Goal: Complete application form

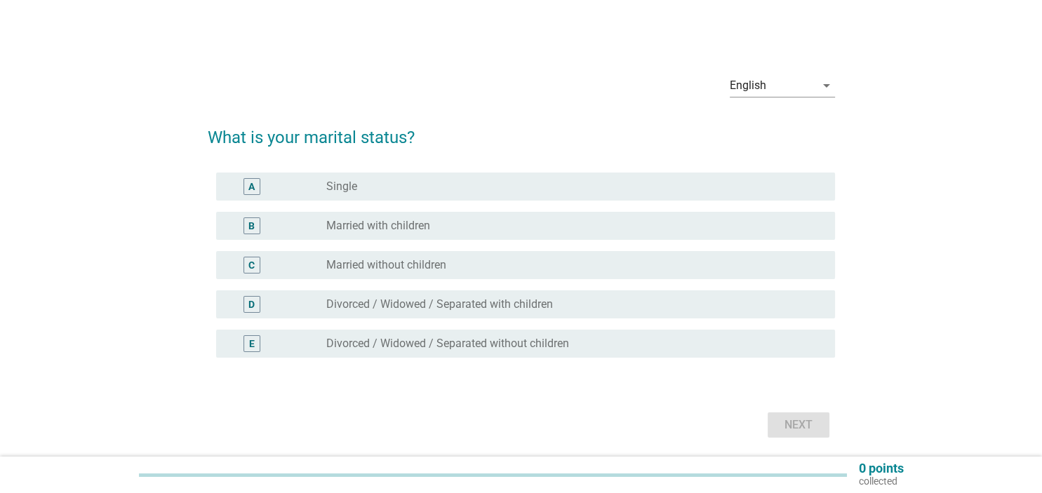
click at [429, 215] on div "B radio_button_unchecked Married with children" at bounding box center [525, 226] width 619 height 28
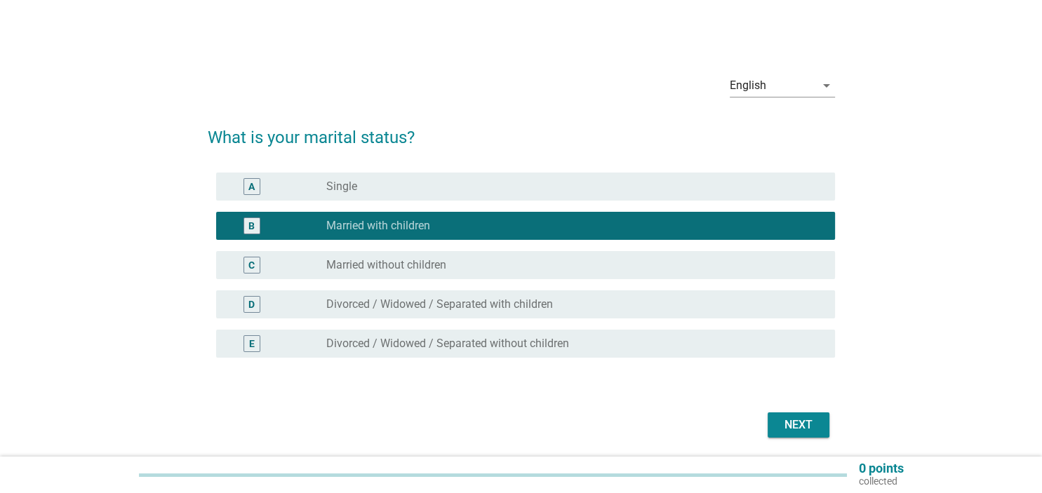
click at [812, 417] on div "Next" at bounding box center [797, 425] width 39 height 17
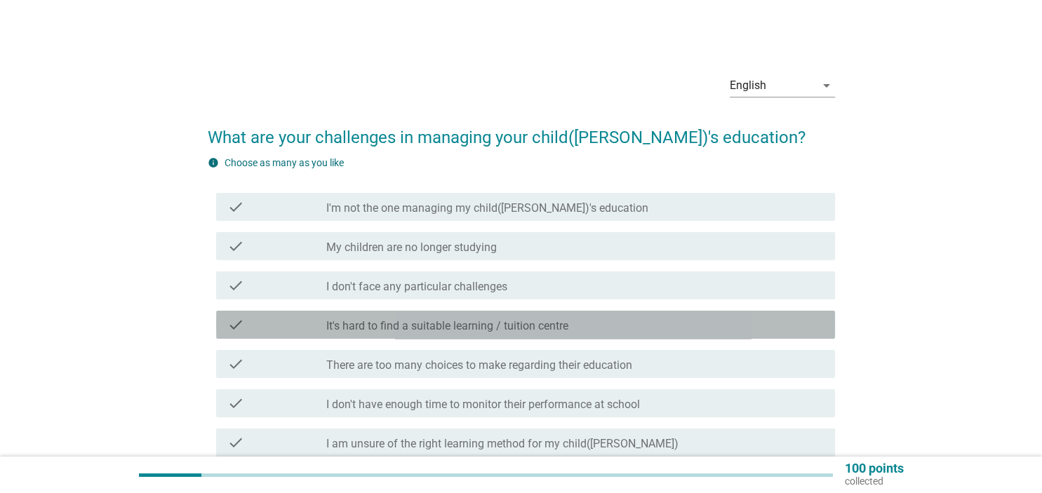
click at [442, 327] on label "It's hard to find a suitable learning / tuition centre" at bounding box center [447, 326] width 242 height 14
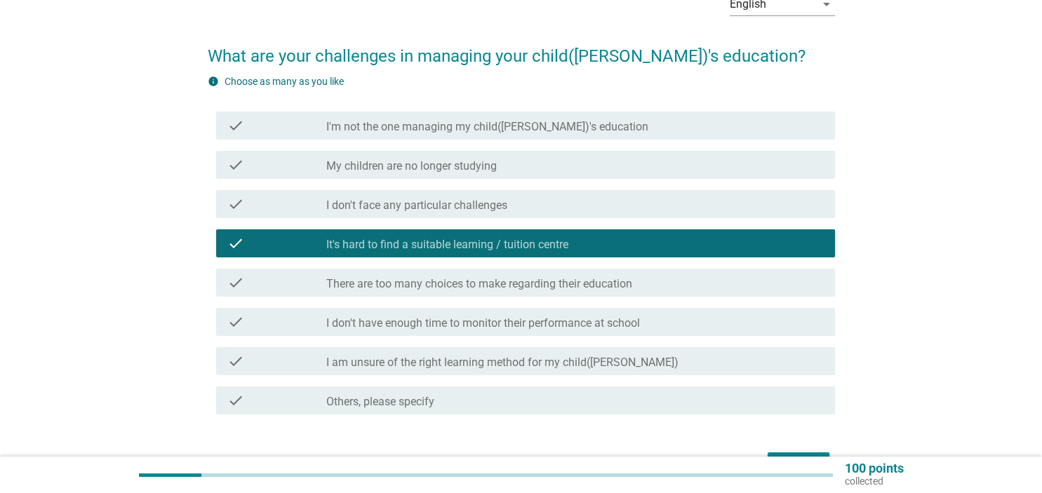
scroll to position [169, 0]
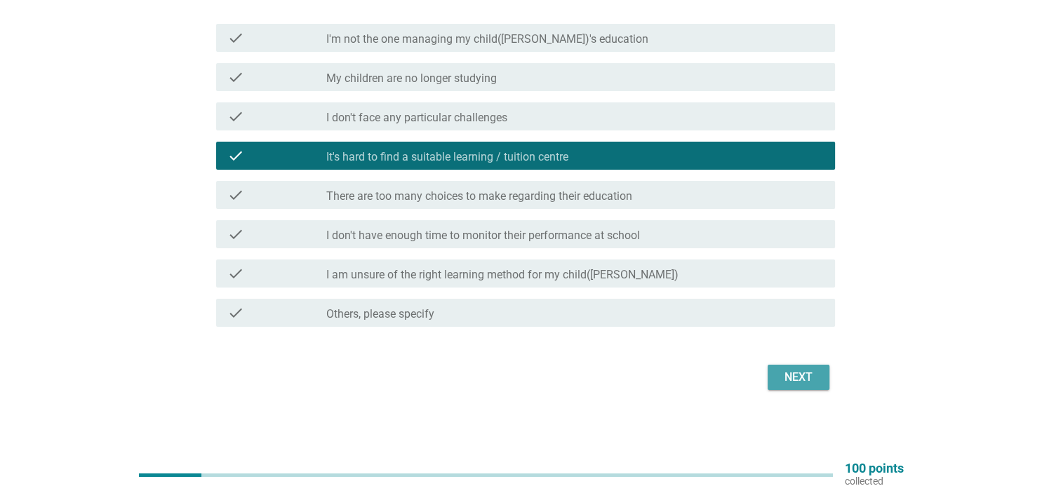
click at [812, 381] on div "Next" at bounding box center [797, 377] width 39 height 17
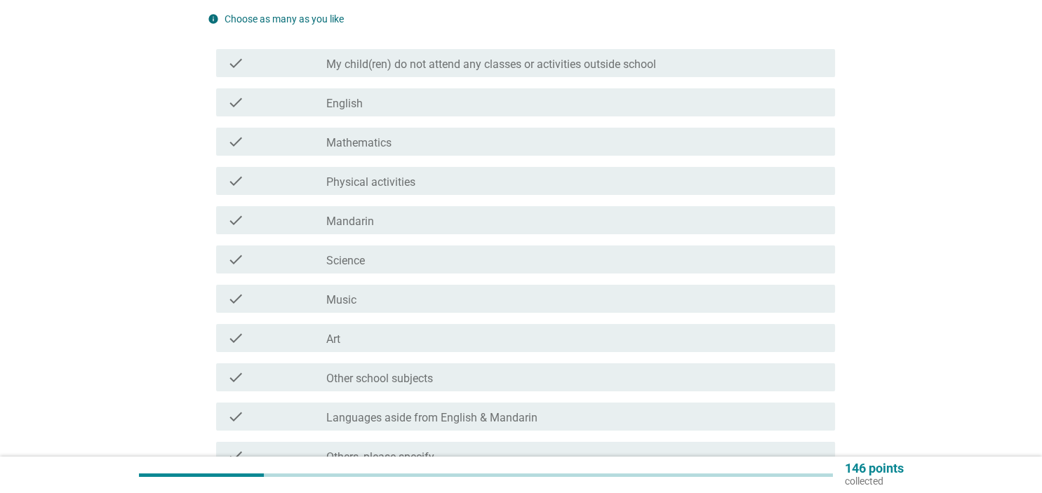
scroll to position [0, 0]
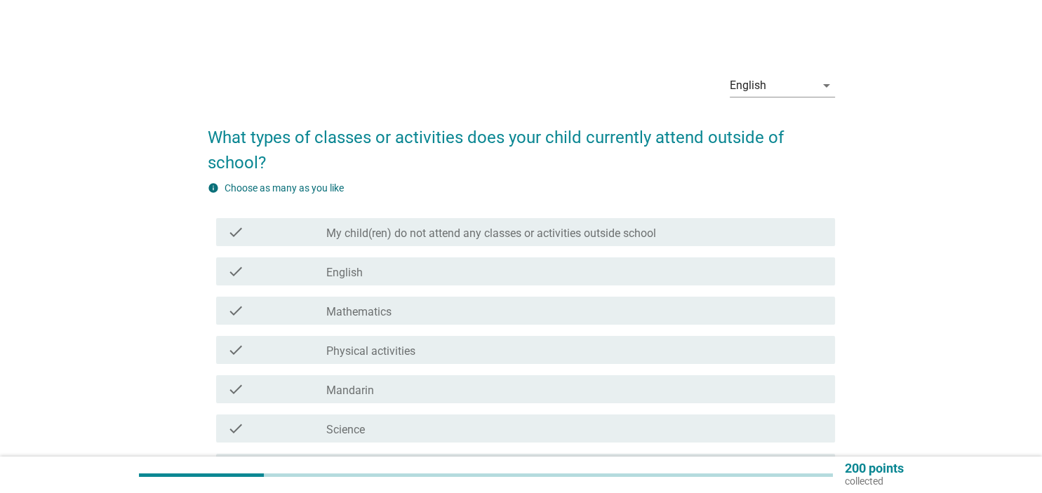
click at [428, 278] on div "check_box_outline_blank English" at bounding box center [574, 271] width 497 height 17
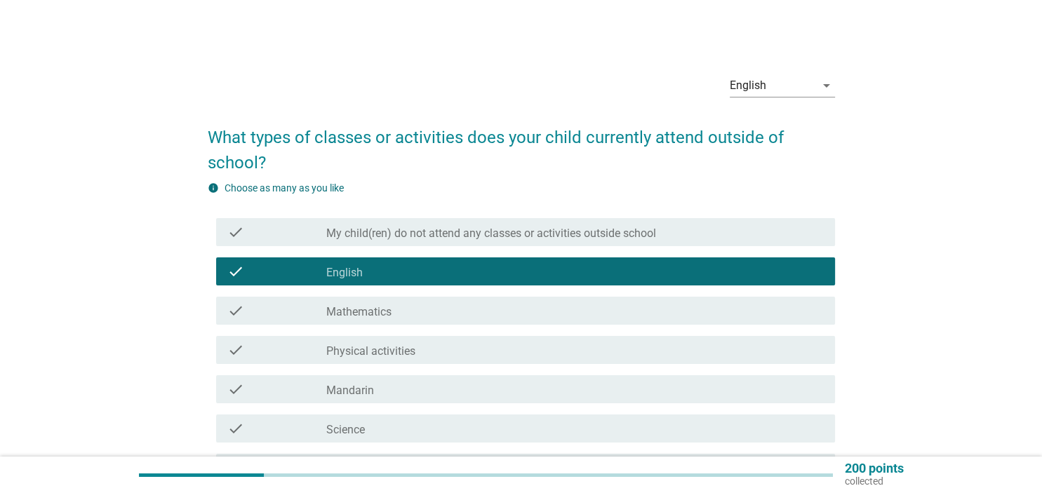
click at [423, 316] on div "check_box_outline_blank Mathematics" at bounding box center [574, 310] width 497 height 17
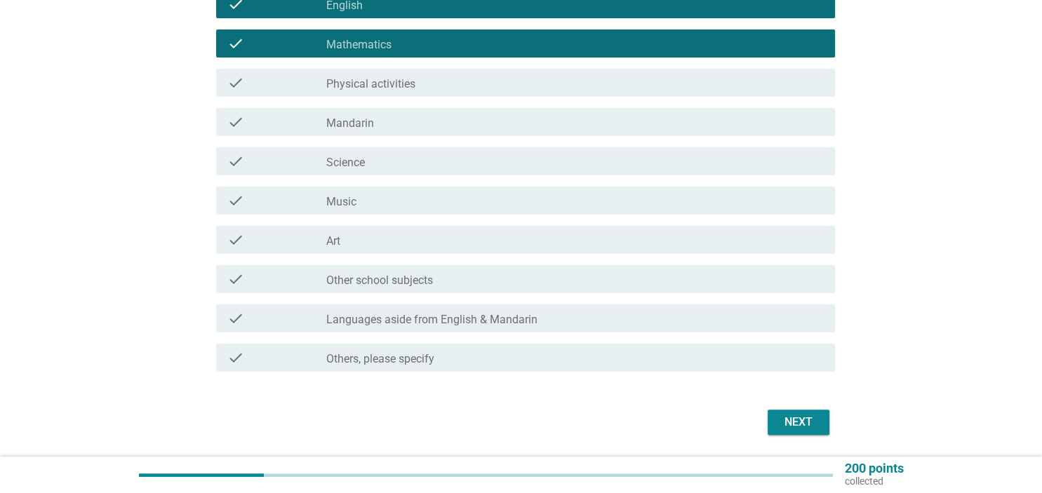
scroll to position [312, 0]
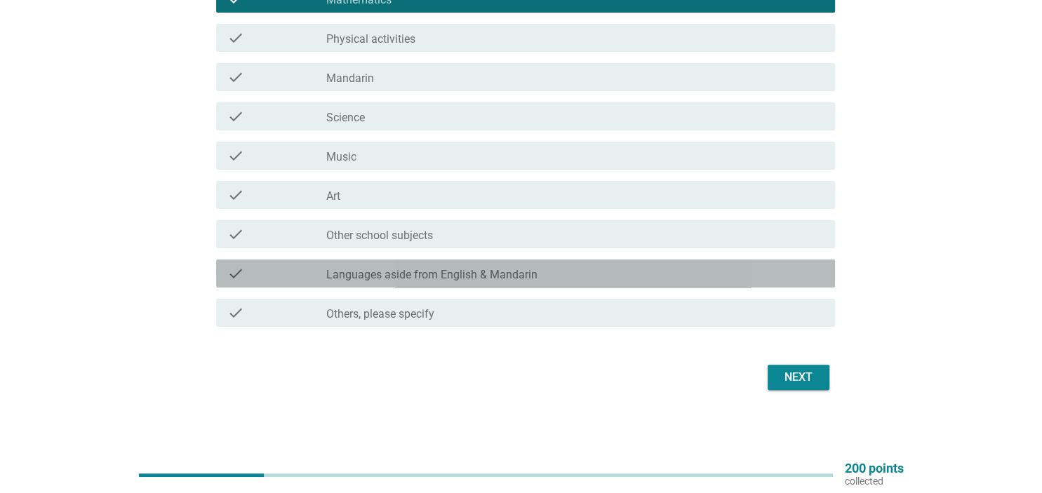
click at [558, 278] on div "check_box_outline_blank Languages aside from English & Mandarin" at bounding box center [574, 273] width 497 height 17
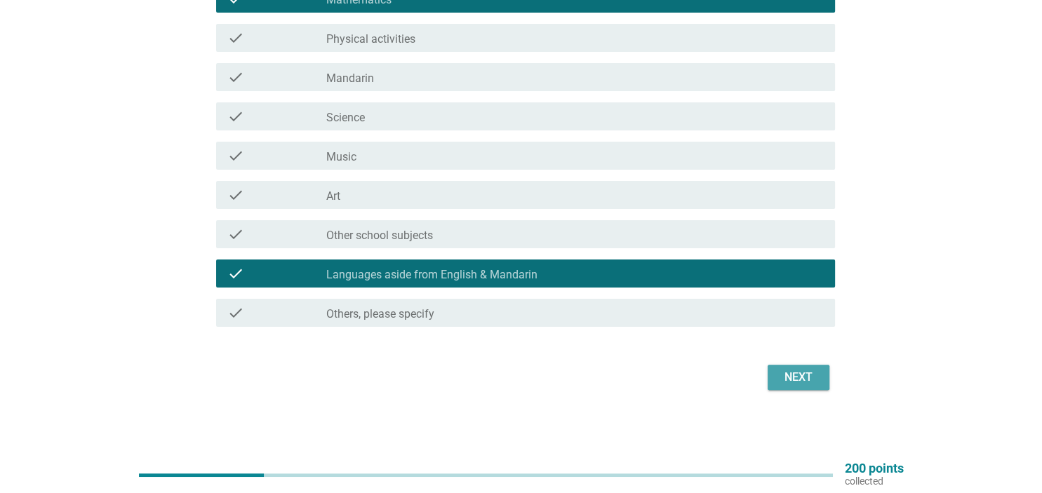
click at [798, 378] on div "Next" at bounding box center [797, 377] width 39 height 17
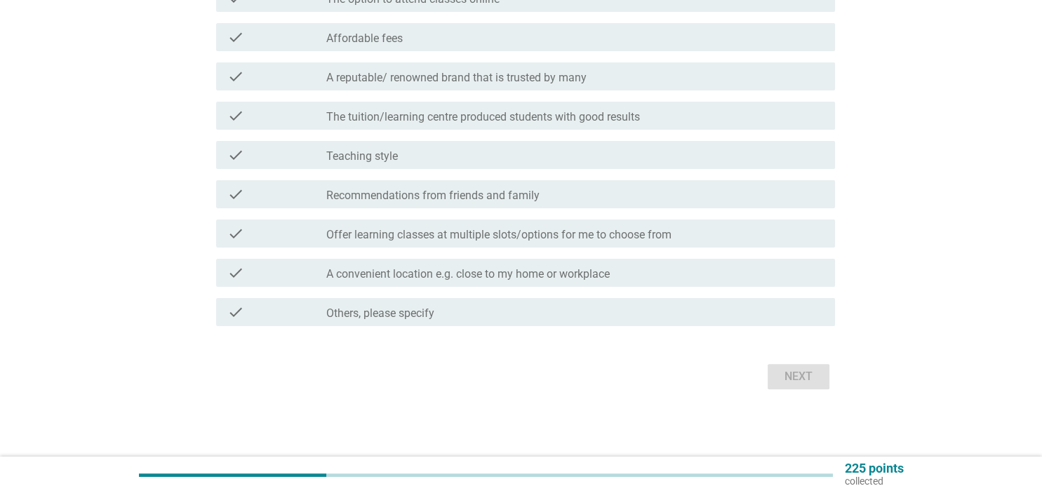
scroll to position [0, 0]
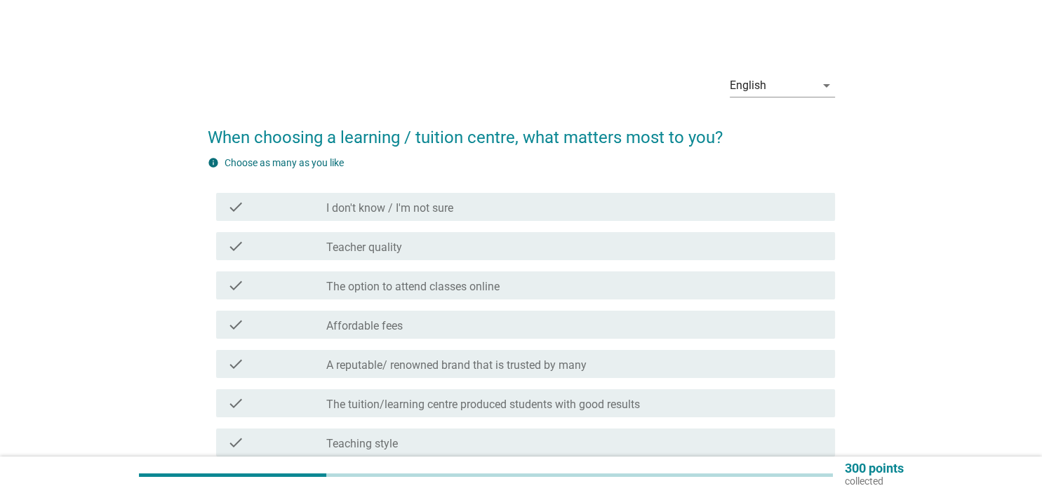
click at [405, 245] on div "check_box_outline_blank Teacher quality" at bounding box center [574, 246] width 497 height 17
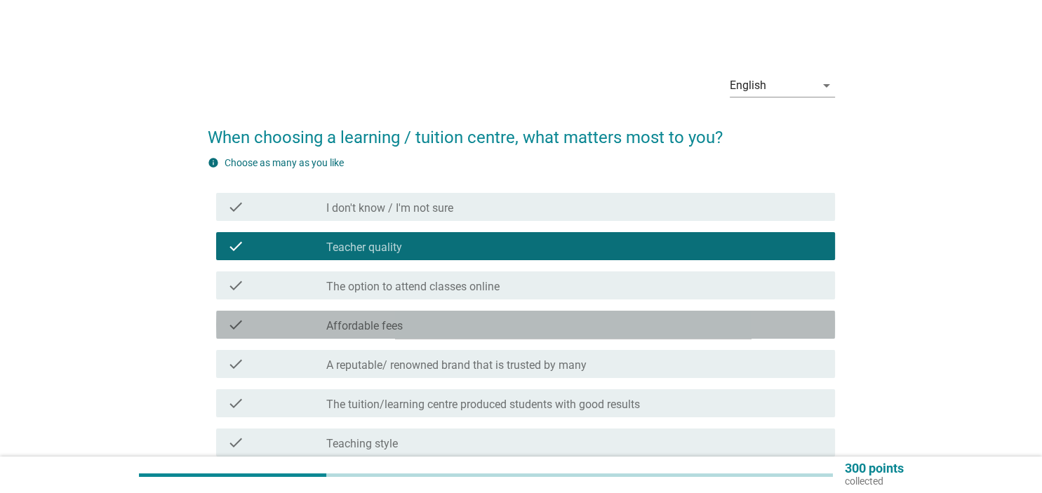
click at [433, 330] on div "check_box_outline_blank Affordable fees" at bounding box center [574, 324] width 497 height 17
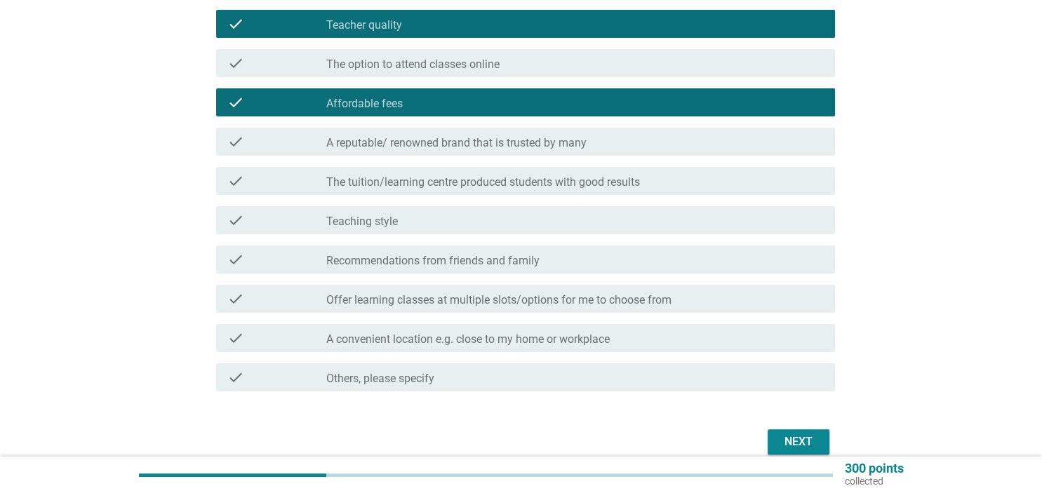
scroll to position [287, 0]
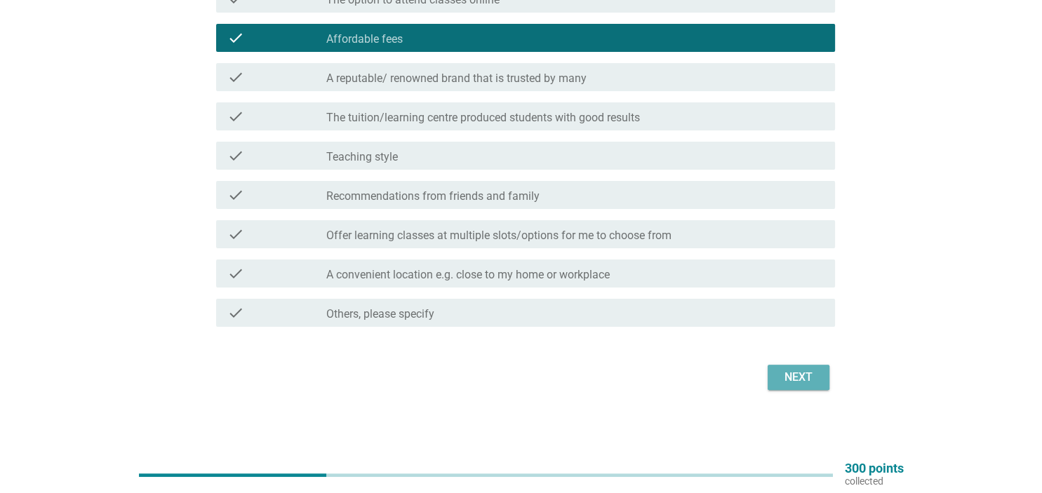
click at [793, 375] on div "Next" at bounding box center [797, 377] width 39 height 17
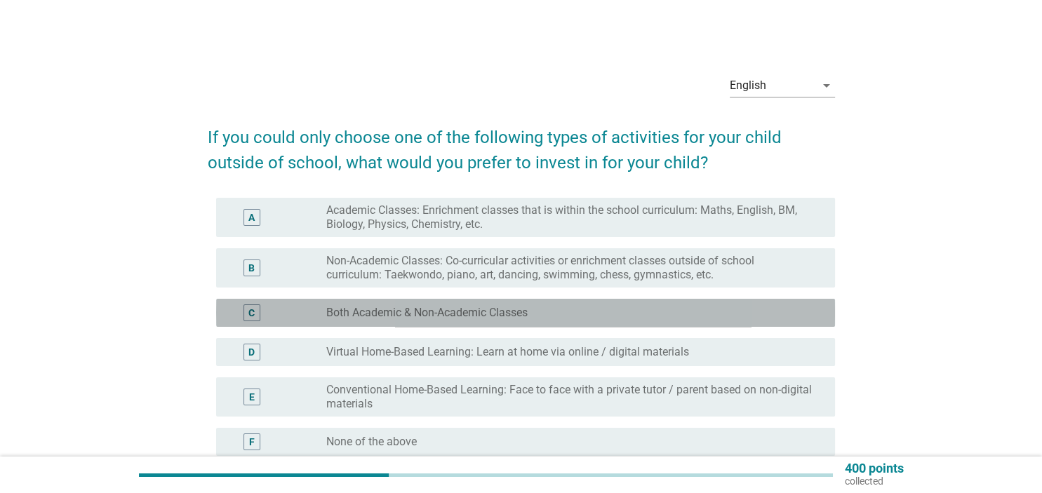
click at [481, 315] on label "Both Academic & Non-Academic Classes" at bounding box center [426, 313] width 201 height 14
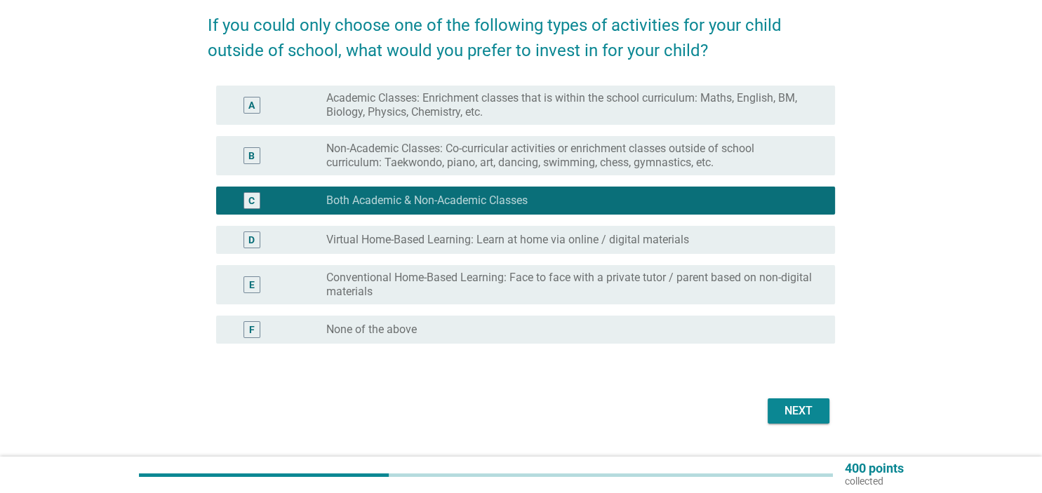
scroll to position [146, 0]
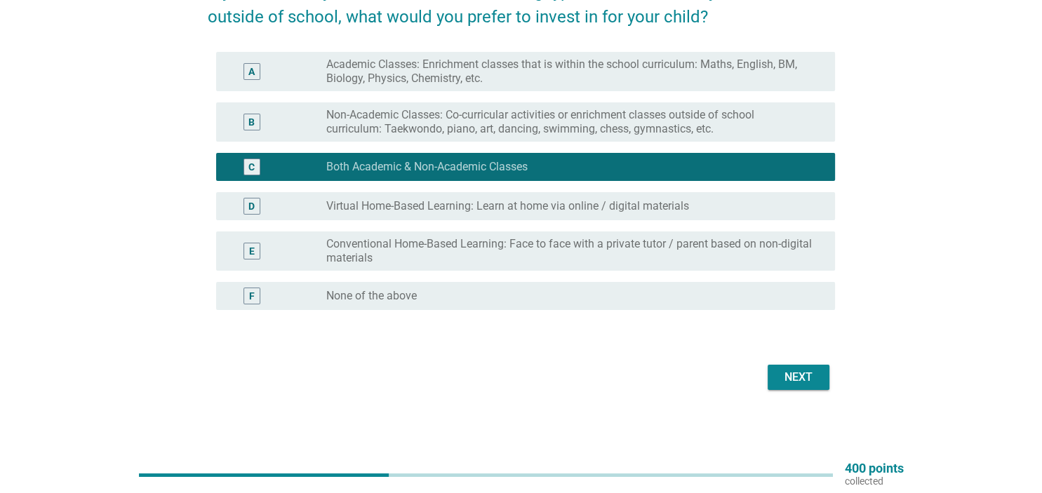
click at [795, 377] on div "Next" at bounding box center [797, 377] width 39 height 17
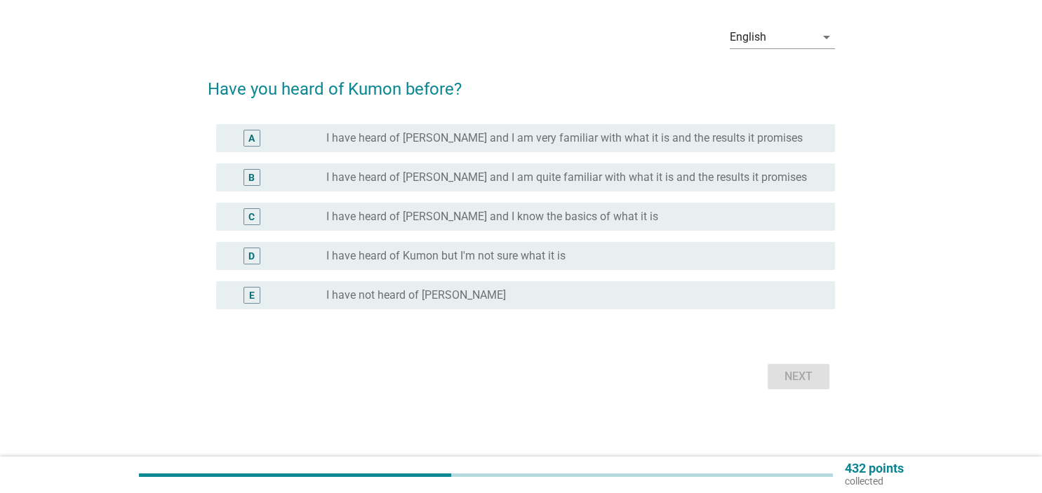
scroll to position [0, 0]
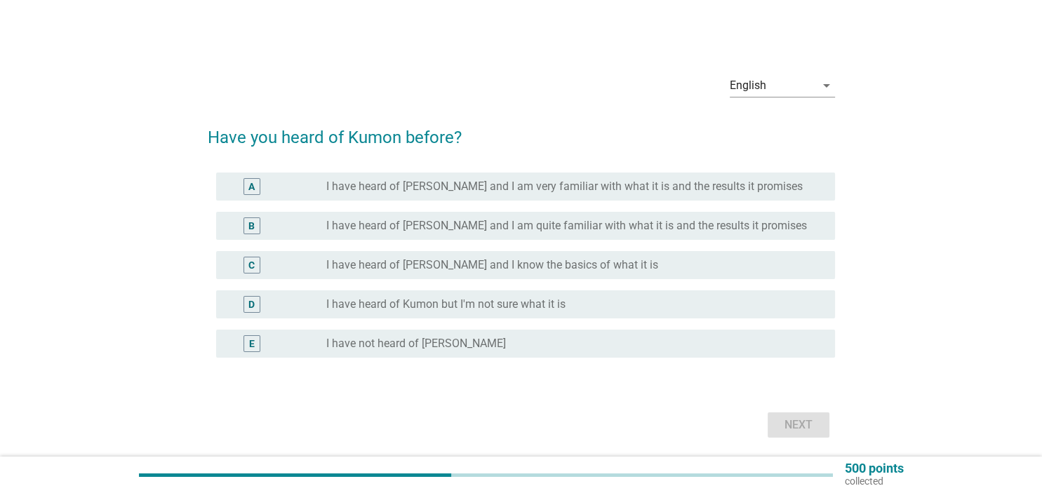
click at [690, 230] on label "I have heard of [PERSON_NAME] and I am quite familiar with what it is and the r…" at bounding box center [566, 226] width 480 height 14
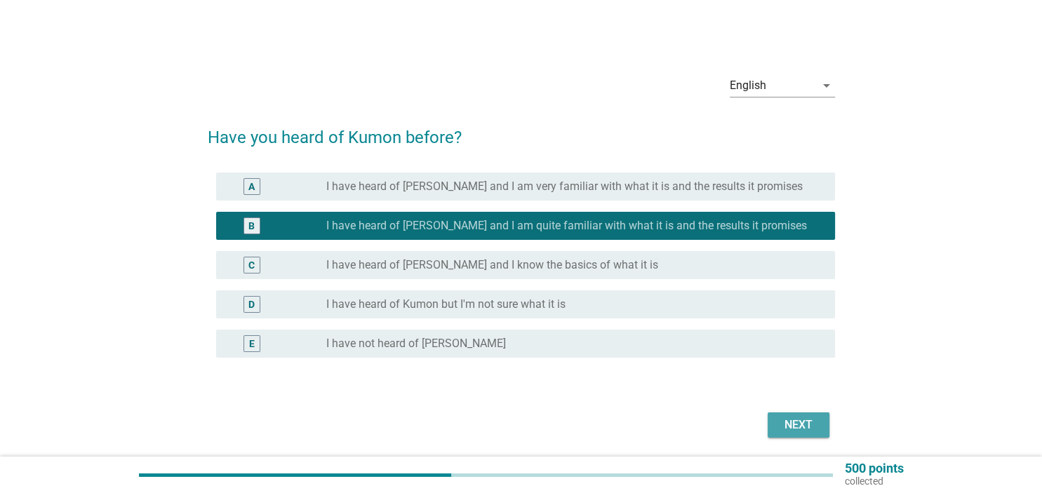
click at [804, 420] on div "Next" at bounding box center [797, 425] width 39 height 17
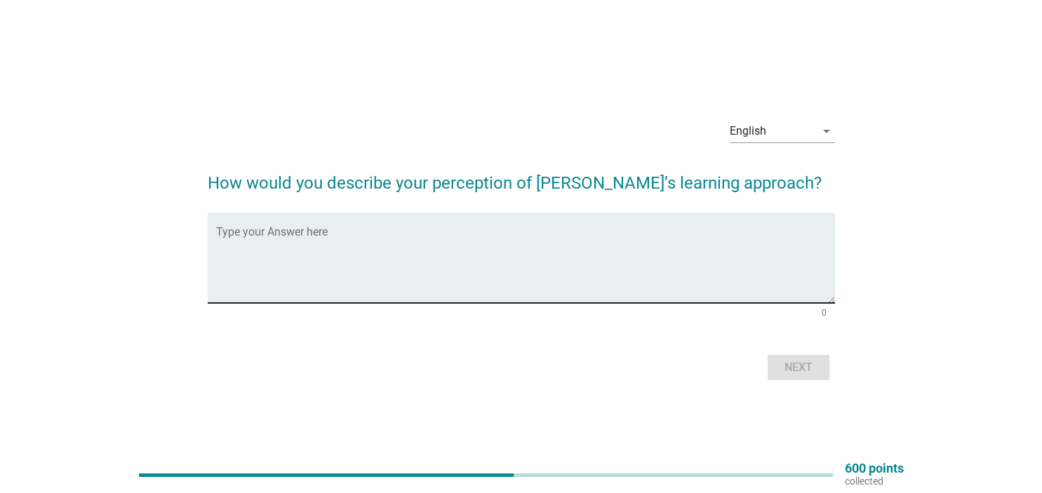
click at [494, 246] on textarea "Type your Answer here" at bounding box center [525, 266] width 619 height 74
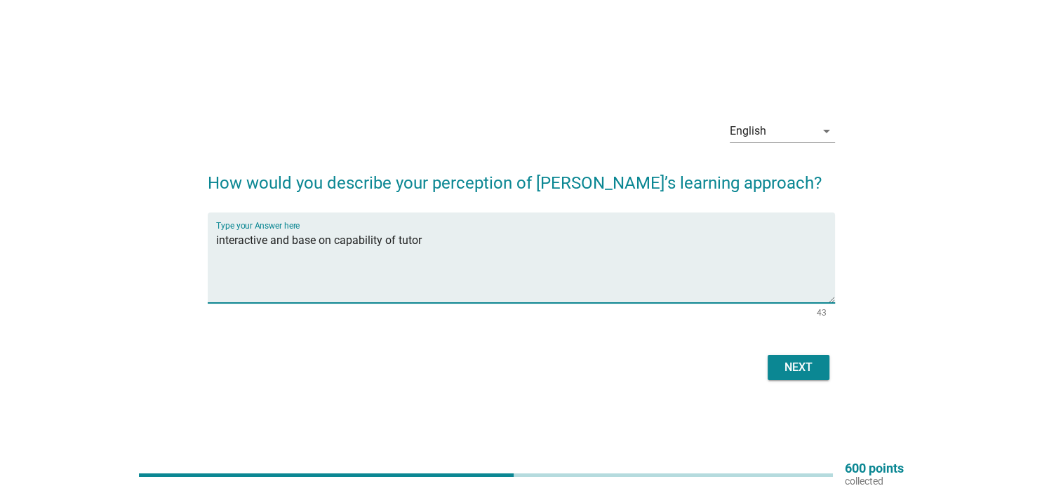
type textarea "interactive and base on capability of tutor"
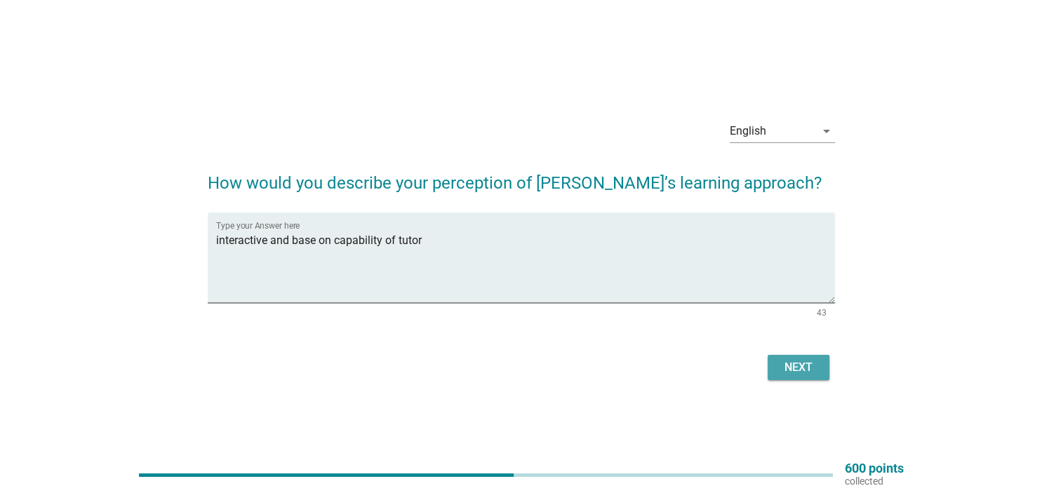
click at [806, 370] on div "Next" at bounding box center [797, 367] width 39 height 17
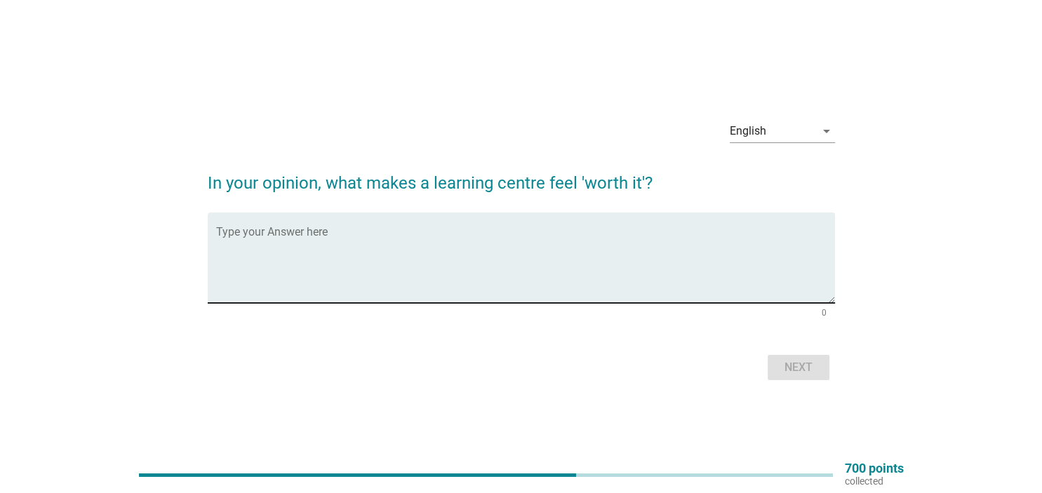
click at [480, 262] on textarea "Type your Answer here" at bounding box center [525, 266] width 619 height 74
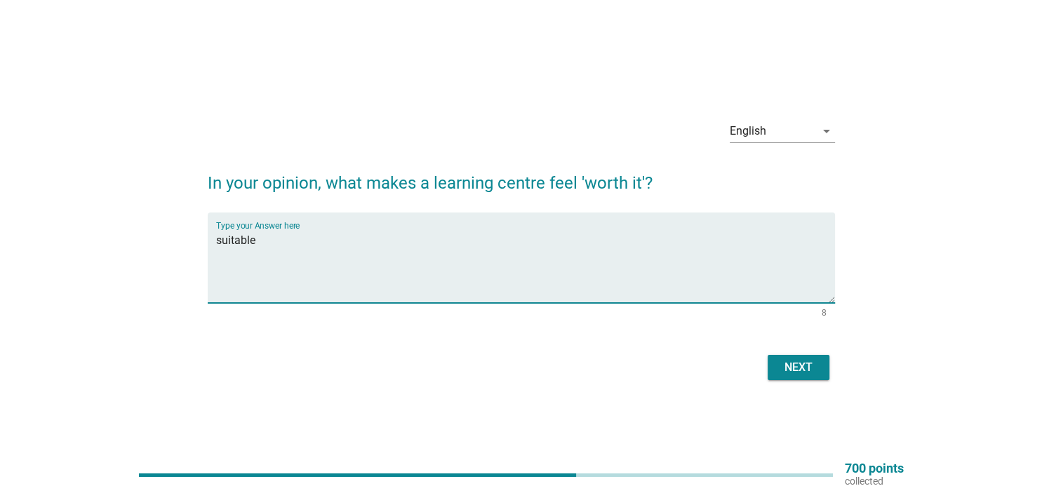
type textarea "suitable"
click at [804, 369] on div "Next" at bounding box center [797, 367] width 39 height 17
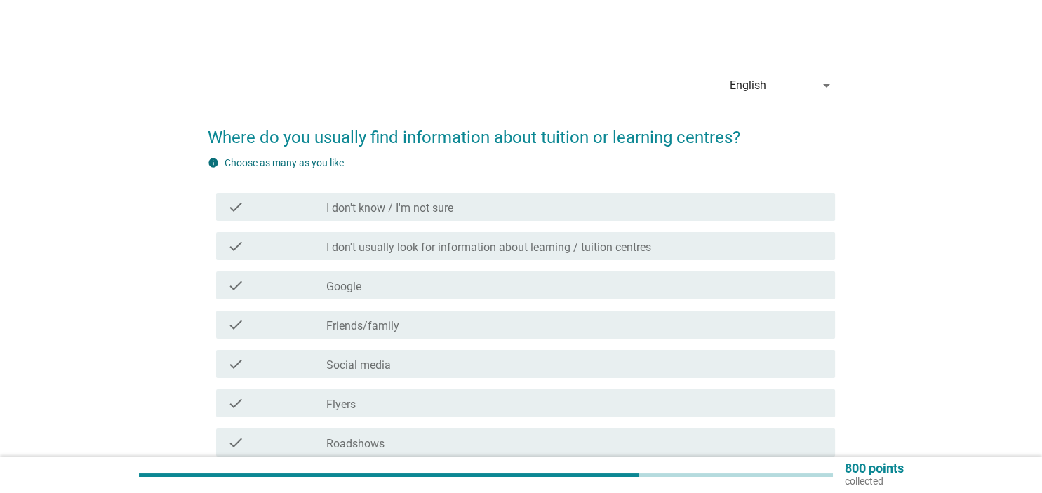
click at [438, 326] on div "check_box_outline_blank Friends/family" at bounding box center [574, 324] width 497 height 17
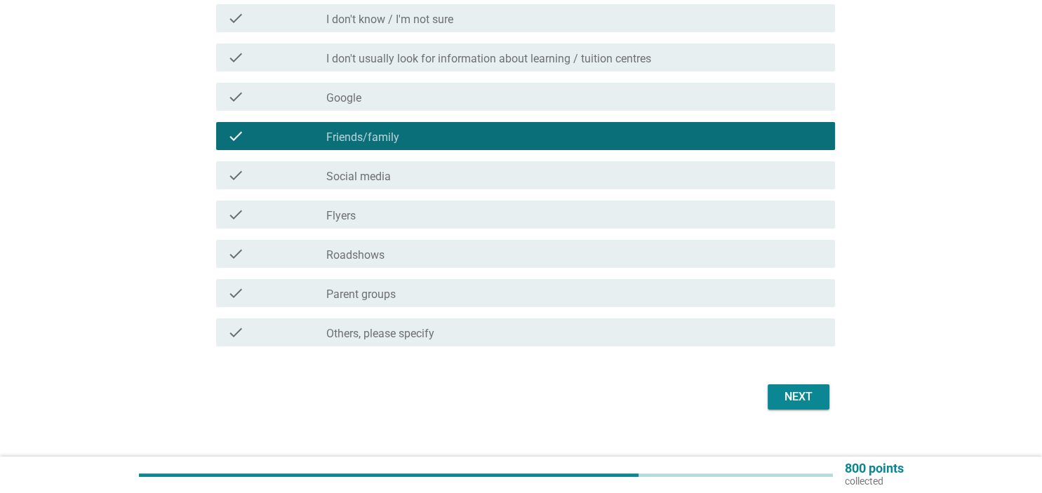
scroll to position [208, 0]
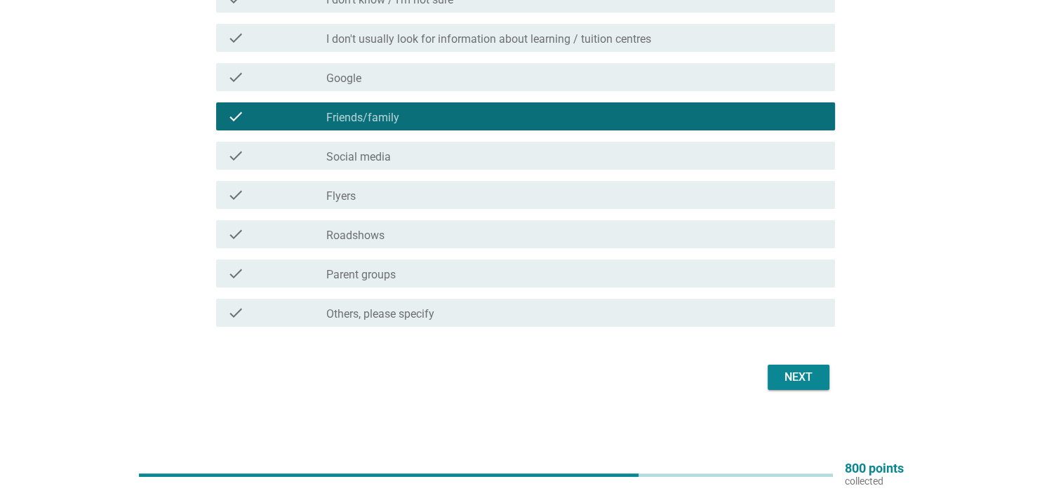
click at [504, 273] on div "check_box_outline_blank Parent groups" at bounding box center [574, 273] width 497 height 17
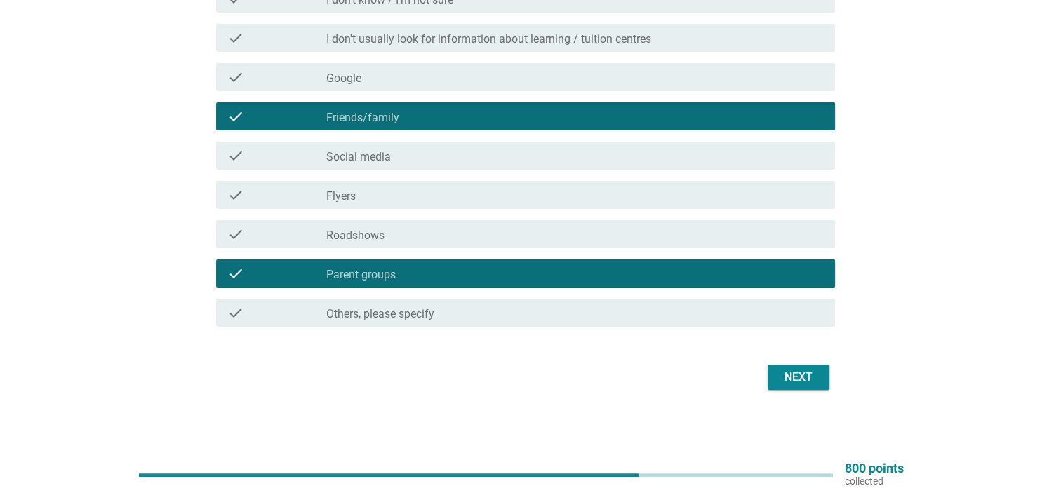
click at [801, 375] on div "Next" at bounding box center [797, 377] width 39 height 17
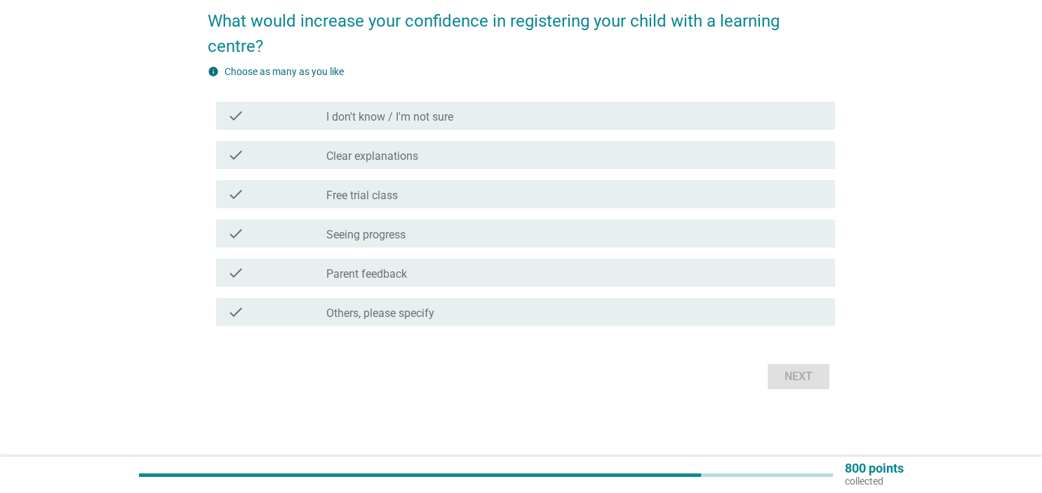
scroll to position [0, 0]
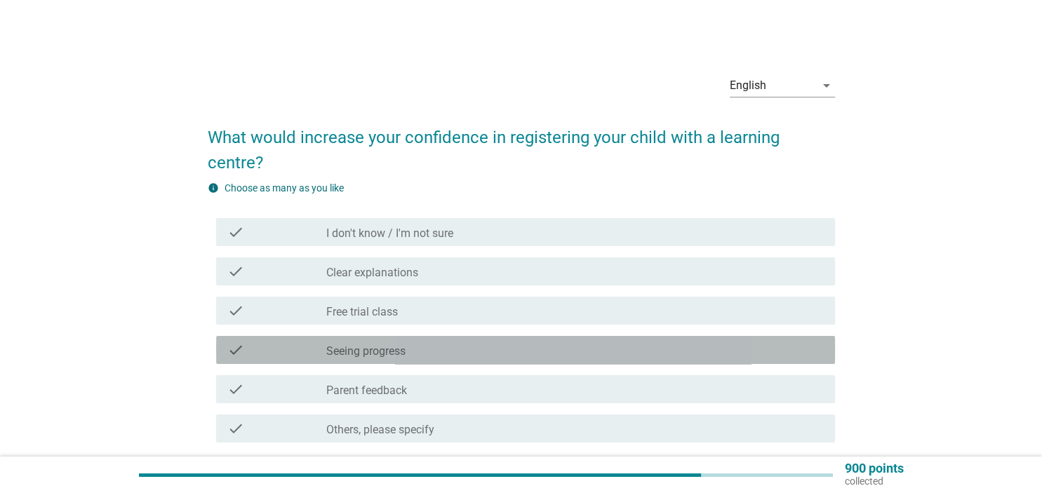
click at [419, 344] on div "check_box_outline_blank Seeing progress" at bounding box center [574, 350] width 497 height 17
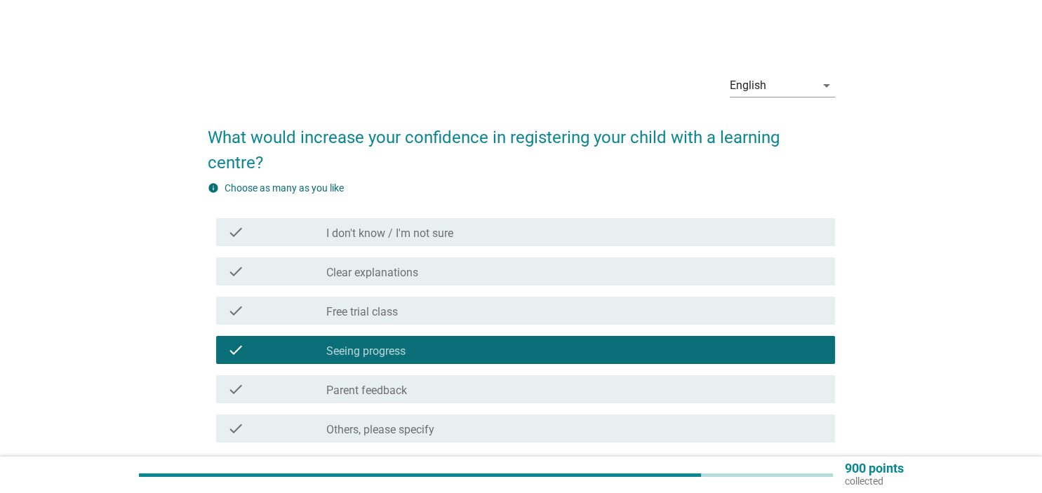
click at [424, 378] on div "check check_box_outline_blank Parent feedback" at bounding box center [525, 389] width 619 height 28
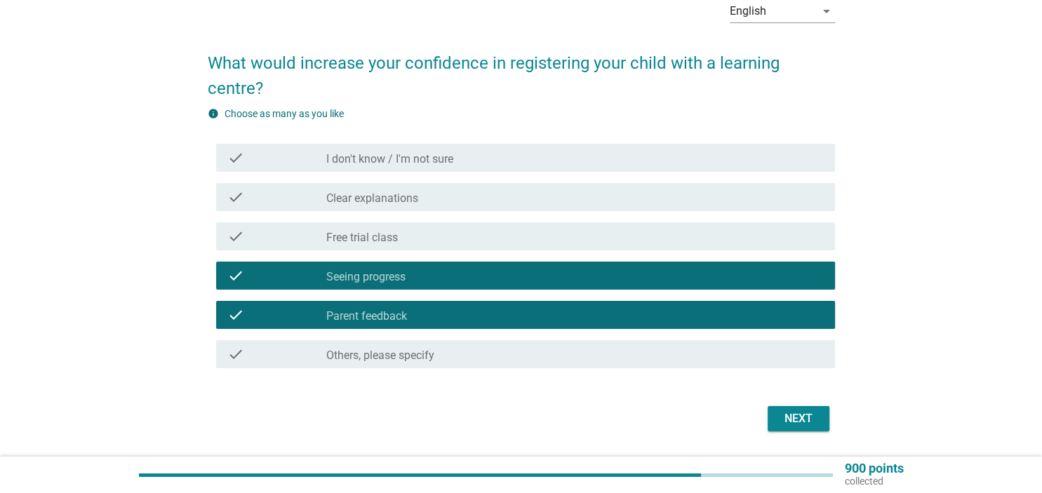
scroll to position [116, 0]
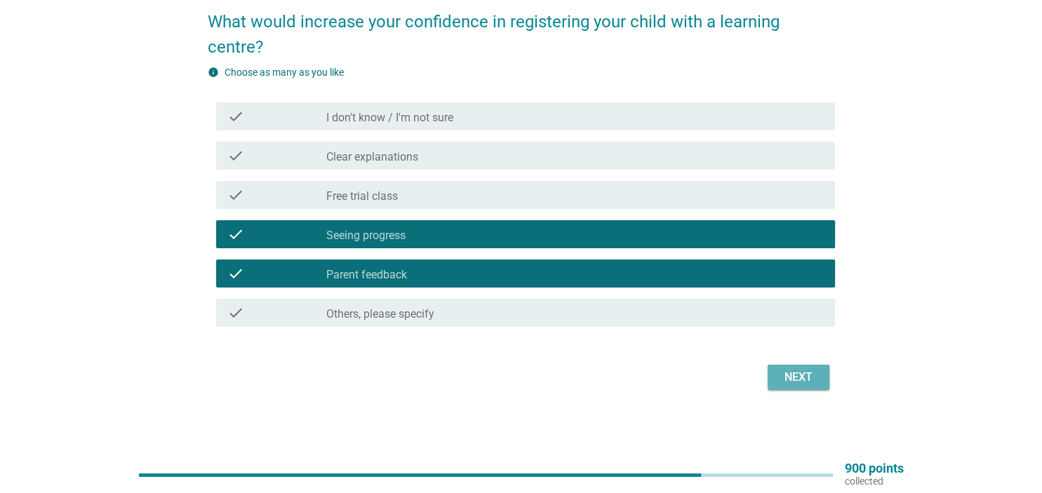
drag, startPoint x: 804, startPoint y: 373, endPoint x: 783, endPoint y: 352, distance: 29.8
click at [804, 372] on div "Next" at bounding box center [797, 377] width 39 height 17
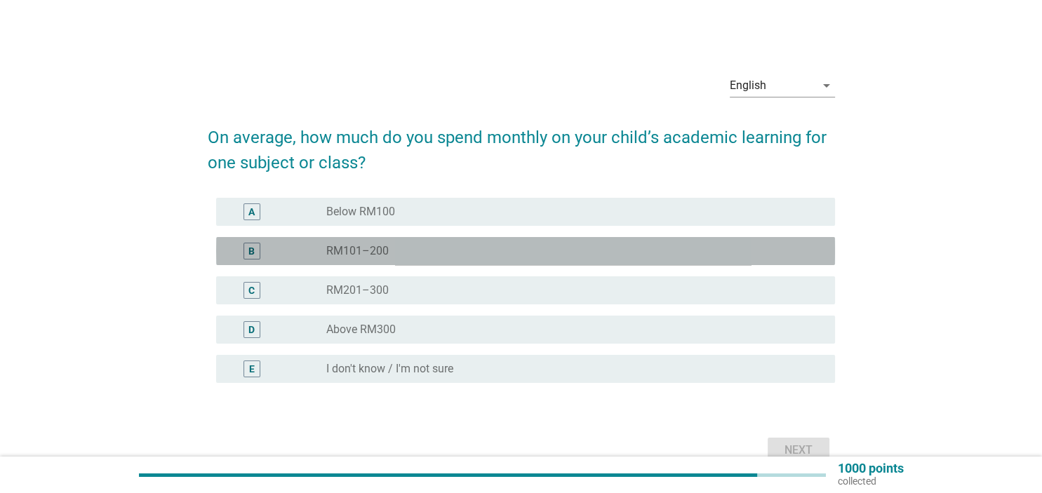
click at [330, 257] on label "RM101–200" at bounding box center [357, 251] width 62 height 14
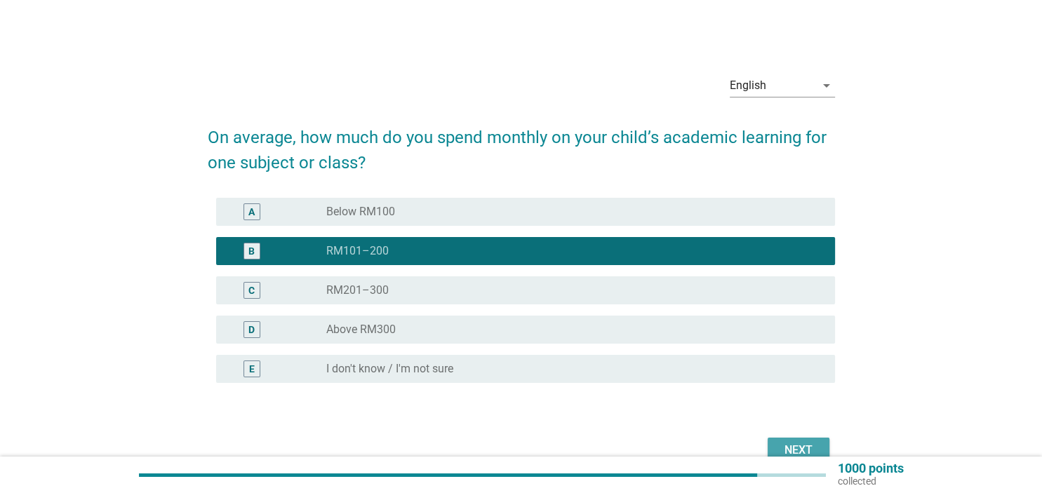
click at [798, 445] on div "Next" at bounding box center [797, 450] width 39 height 17
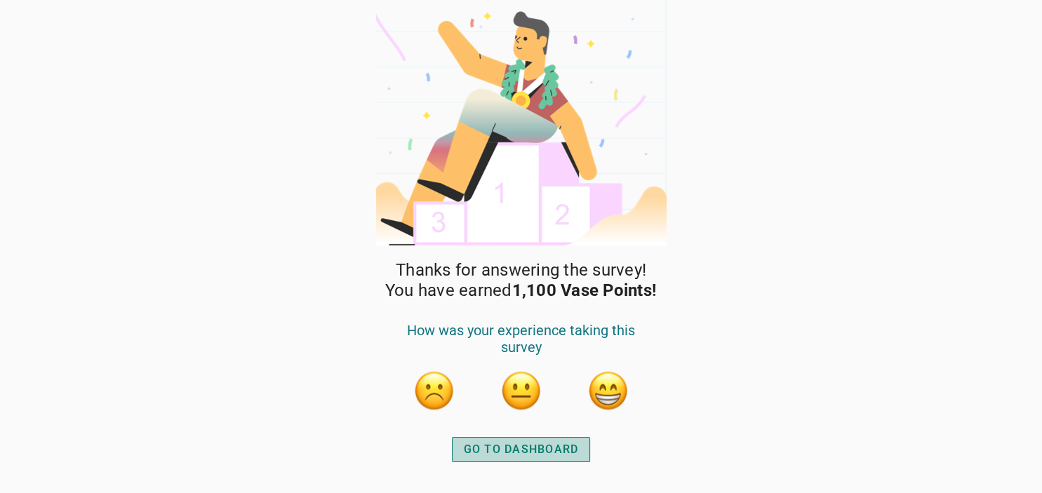
click at [527, 447] on div "GO TO DASHBOARD" at bounding box center [521, 449] width 115 height 17
